Goal: Information Seeking & Learning: Learn about a topic

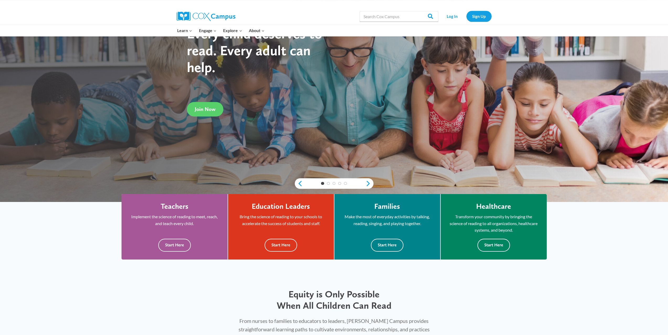
scroll to position [88, 0]
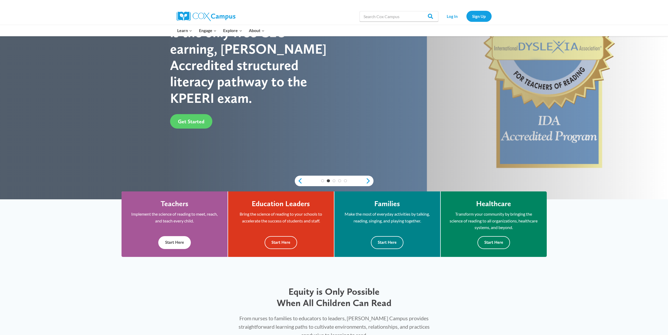
click at [175, 243] on button "Start Here" at bounding box center [174, 242] width 33 height 13
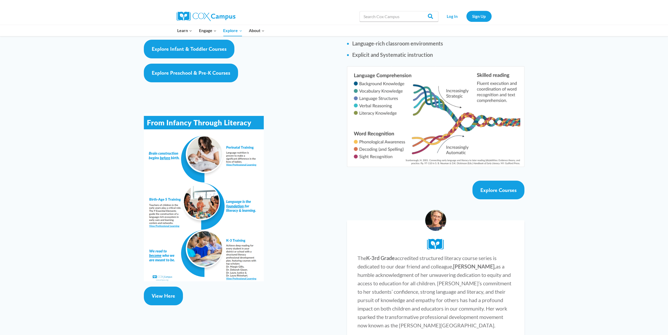
scroll to position [840, 0]
click at [508, 186] on span "Explore Courses" at bounding box center [499, 189] width 36 height 6
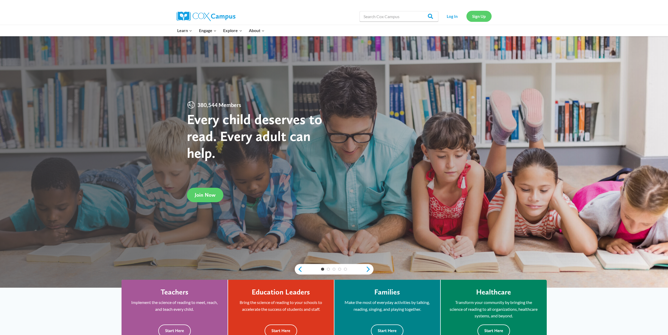
click at [479, 16] on link "Sign Up" at bounding box center [479, 16] width 25 height 11
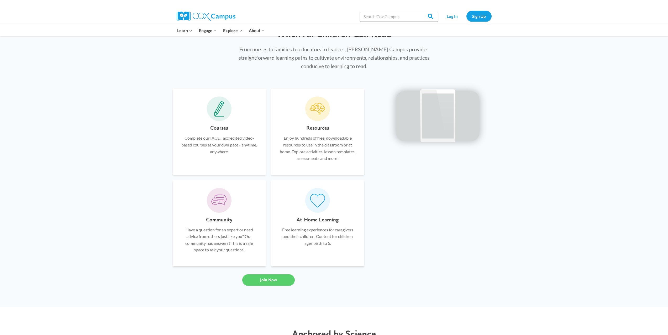
scroll to position [357, 0]
click at [218, 117] on span at bounding box center [219, 108] width 25 height 25
click at [217, 129] on h6 "Courses" at bounding box center [219, 127] width 18 height 8
click at [259, 277] on link "Join Now" at bounding box center [268, 280] width 53 height 12
drag, startPoint x: 261, startPoint y: 278, endPoint x: 259, endPoint y: 275, distance: 3.7
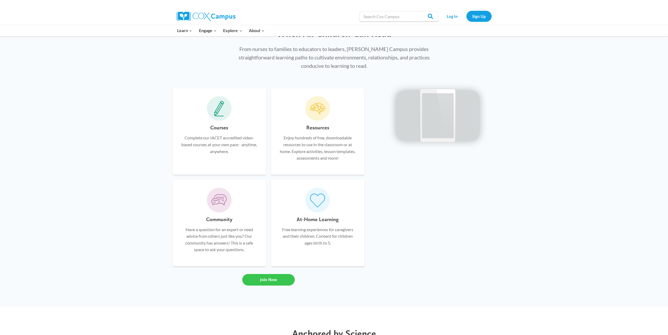
click at [261, 278] on span "Join Now" at bounding box center [268, 279] width 17 height 5
click at [420, 110] on video at bounding box center [438, 114] width 79 height 39
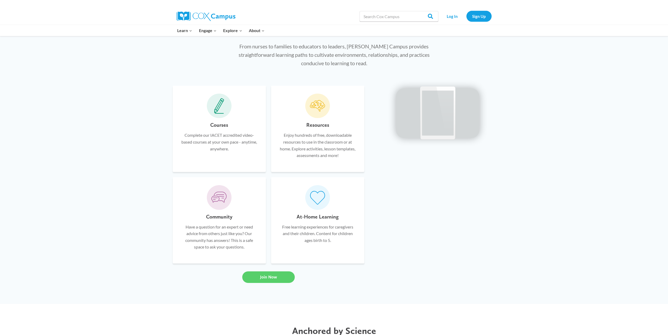
scroll to position [361, 0]
click at [218, 127] on h6 "Courses" at bounding box center [219, 123] width 18 height 8
click at [215, 115] on span at bounding box center [219, 104] width 25 height 25
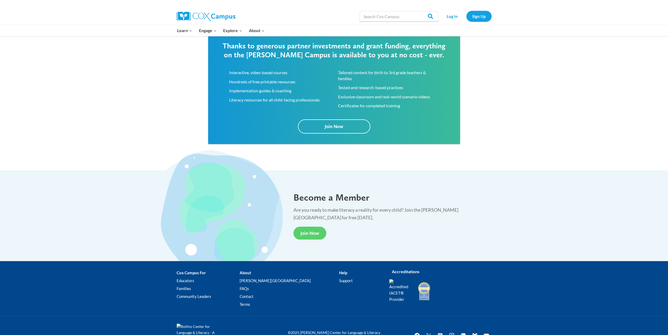
scroll to position [936, 0]
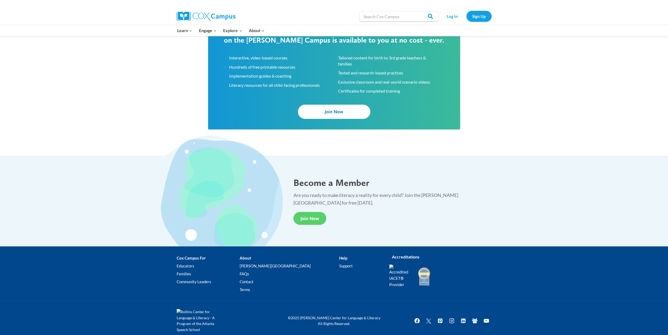
click at [336, 112] on span "Join Now" at bounding box center [334, 112] width 19 height 6
click at [315, 215] on span "Join Now" at bounding box center [310, 218] width 19 height 6
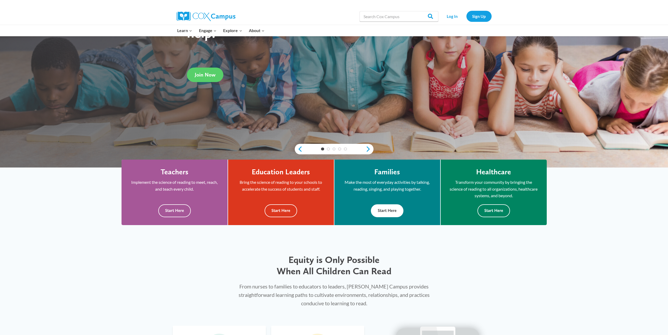
scroll to position [122, 0]
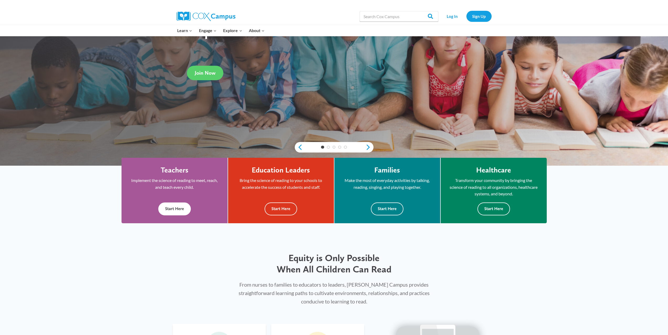
click at [170, 211] on button "Start Here" at bounding box center [174, 208] width 33 height 13
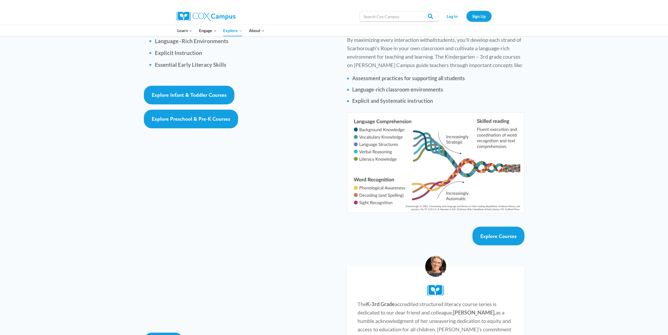
scroll to position [798, 0]
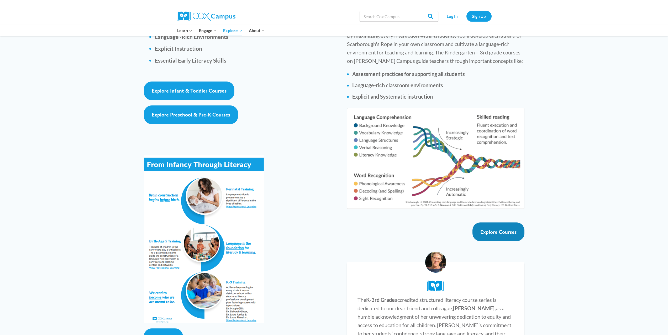
click at [485, 229] on span "Explore Courses" at bounding box center [499, 232] width 36 height 6
